Goal: Task Accomplishment & Management: Use online tool/utility

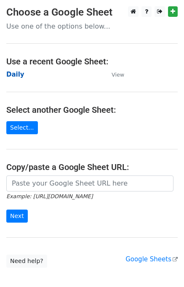
click at [15, 73] on strong "Daily" at bounding box center [15, 75] width 18 height 8
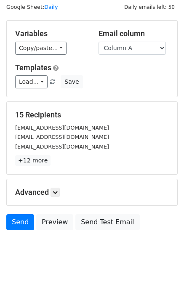
scroll to position [39, 0]
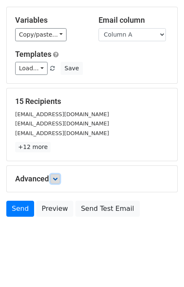
click at [58, 174] on link at bounding box center [55, 178] width 9 height 9
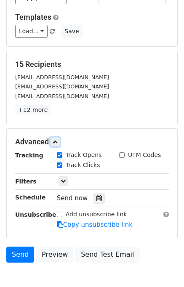
scroll to position [96, 0]
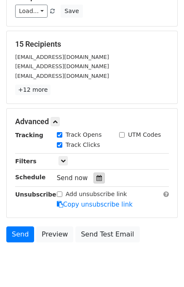
click at [99, 175] on div at bounding box center [99, 178] width 11 height 11
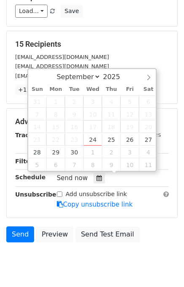
click at [95, 132] on span "17" at bounding box center [92, 126] width 19 height 13
type input "[DATE] 15:40"
type input "03"
type input "40"
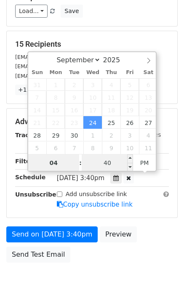
type input "04"
type input "[DATE] 16:40"
click at [88, 162] on input "40" at bounding box center [107, 163] width 51 height 17
type input "00"
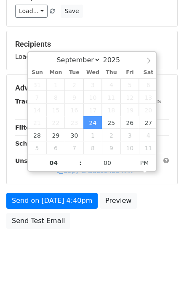
type input "[DATE] 16:00"
click at [148, 228] on div "Send on [DATE] 4:40pm Preview Send Test Email" at bounding box center [92, 213] width 184 height 40
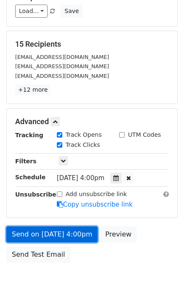
click at [82, 230] on link "Send on [DATE] 4:00pm" at bounding box center [51, 235] width 91 height 16
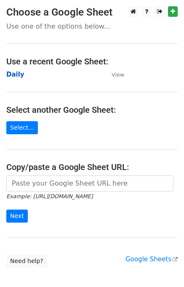
click at [16, 73] on strong "Daily" at bounding box center [15, 75] width 18 height 8
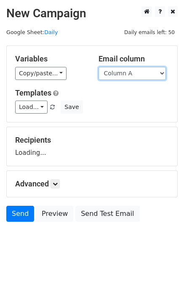
drag, startPoint x: 134, startPoint y: 70, endPoint x: 133, endPoint y: 75, distance: 4.8
click at [134, 70] on select "Column A Column B Column C" at bounding box center [132, 73] width 67 height 13
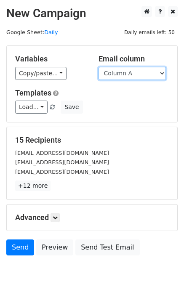
select select "Column B"
click at [99, 67] on select "Column A Column B Column C" at bounding box center [132, 73] width 67 height 13
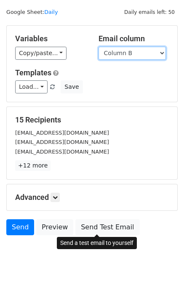
scroll to position [39, 0]
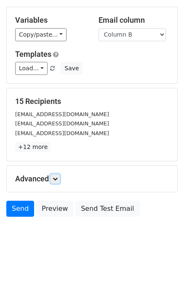
click at [57, 173] on div "Advanced Tracking Track Opens UTM Codes Track Clicks Filters Only include sprea…" at bounding box center [92, 179] width 171 height 26
click at [57, 177] on icon at bounding box center [55, 179] width 5 height 5
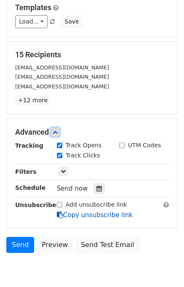
scroll to position [110, 0]
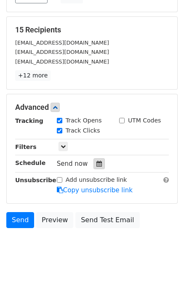
click at [96, 165] on icon at bounding box center [98, 164] width 5 height 6
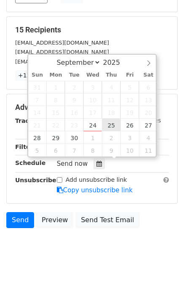
type input "2025-09-25 12:00"
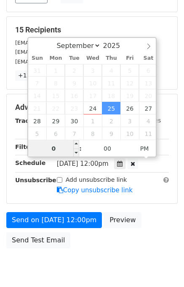
type input "05"
type input "2025-09-25 17:00"
click at [161, 227] on div "Send on Sep 25 at 12:00pm Preview Send Test Email" at bounding box center [92, 232] width 184 height 40
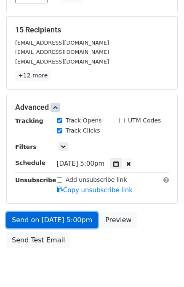
click at [72, 217] on link "Send on Sep 25 at 5:00pm" at bounding box center [51, 220] width 91 height 16
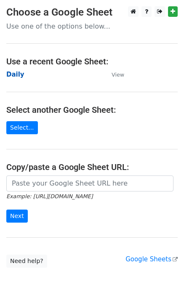
click at [17, 75] on strong "Daily" at bounding box center [15, 75] width 18 height 8
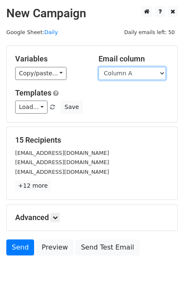
click at [136, 72] on select "Column A Column B Column C" at bounding box center [132, 73] width 67 height 13
select select "Column C"
click at [99, 67] on select "Column A Column B Column C" at bounding box center [132, 73] width 67 height 13
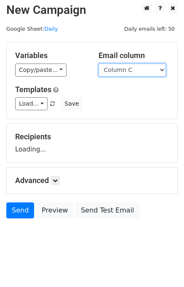
scroll to position [5, 0]
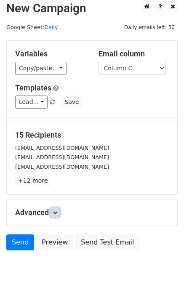
click at [56, 212] on icon at bounding box center [55, 212] width 5 height 5
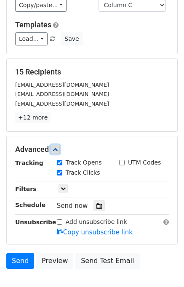
scroll to position [107, 0]
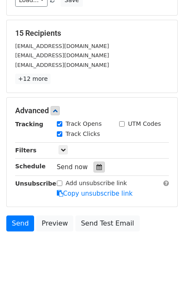
click at [96, 164] on icon at bounding box center [98, 167] width 5 height 6
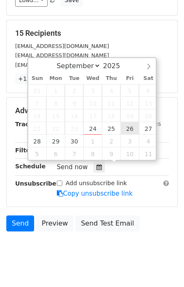
type input "2025-09-26 12:00"
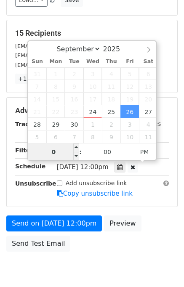
type input "06"
type input "2025-09-26 18:00"
click at [155, 231] on div "Send on Sep 26 at 12:00pm Preview Send Test Email" at bounding box center [92, 236] width 184 height 40
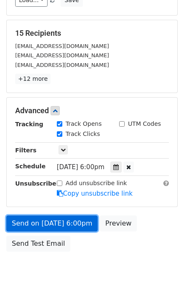
click at [70, 223] on link "Send on Sep 26 at 6:00pm" at bounding box center [51, 224] width 91 height 16
